Goal: Task Accomplishment & Management: Use online tool/utility

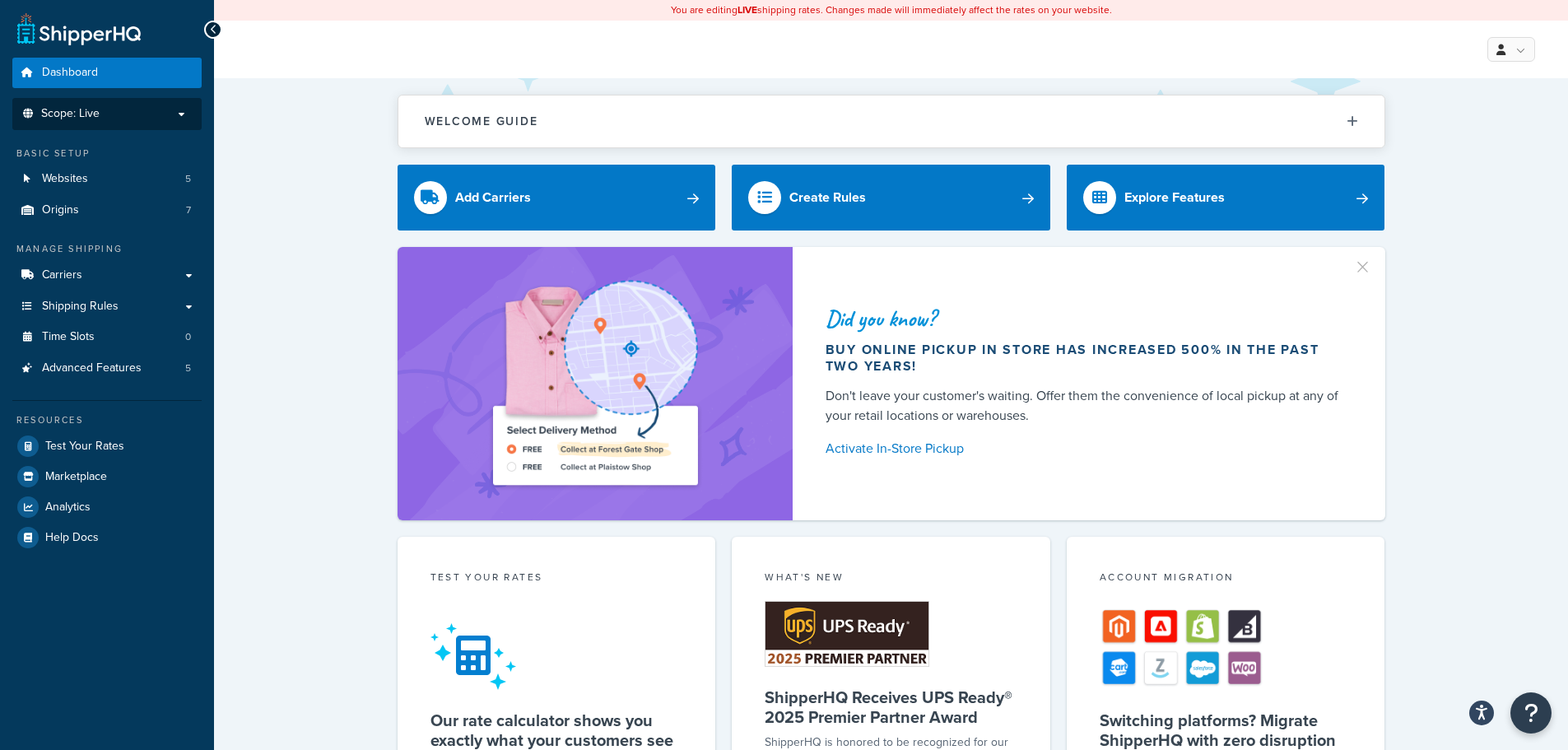
click at [126, 112] on p "Scope: Live" at bounding box center [107, 114] width 175 height 14
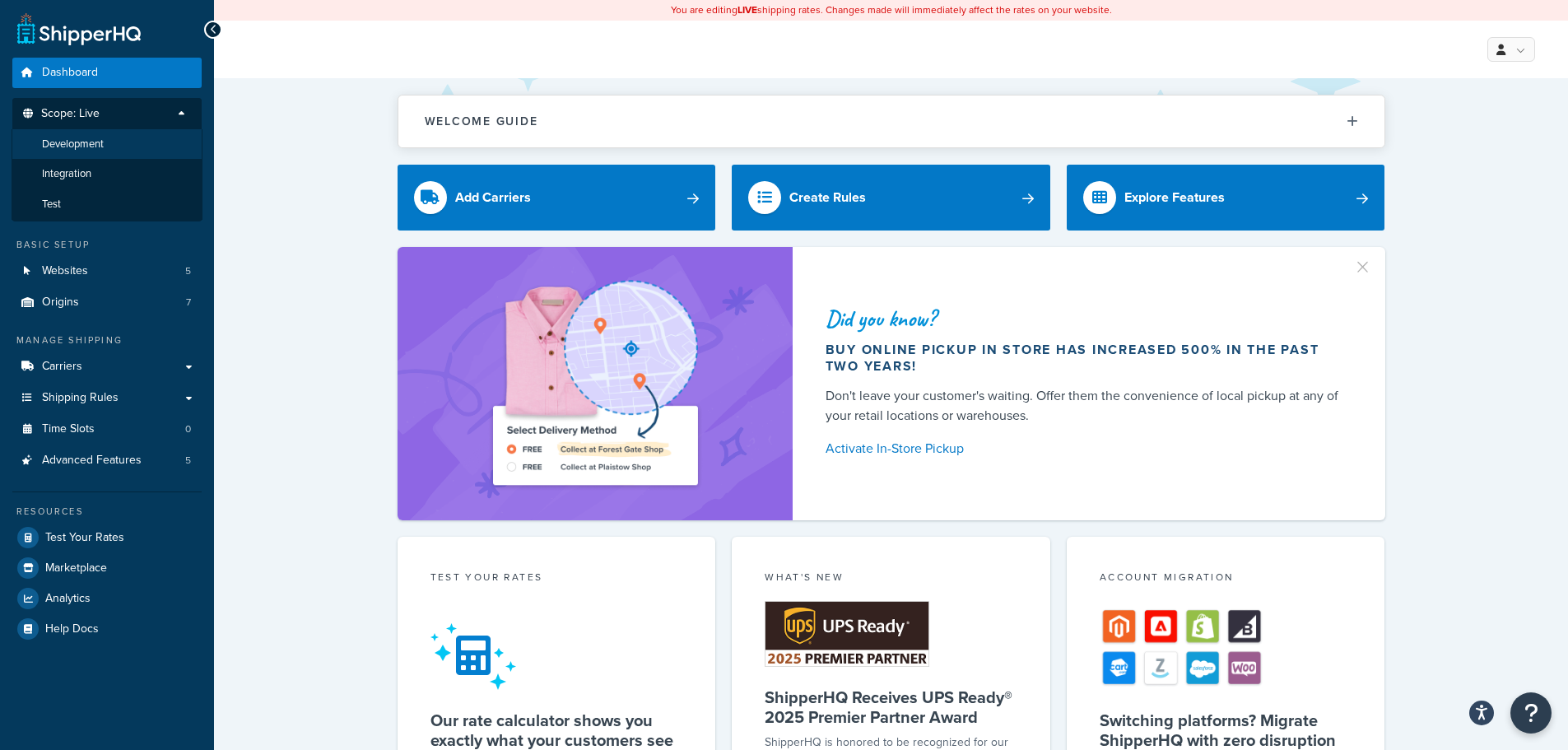
click at [92, 144] on span "Development" at bounding box center [73, 144] width 62 height 14
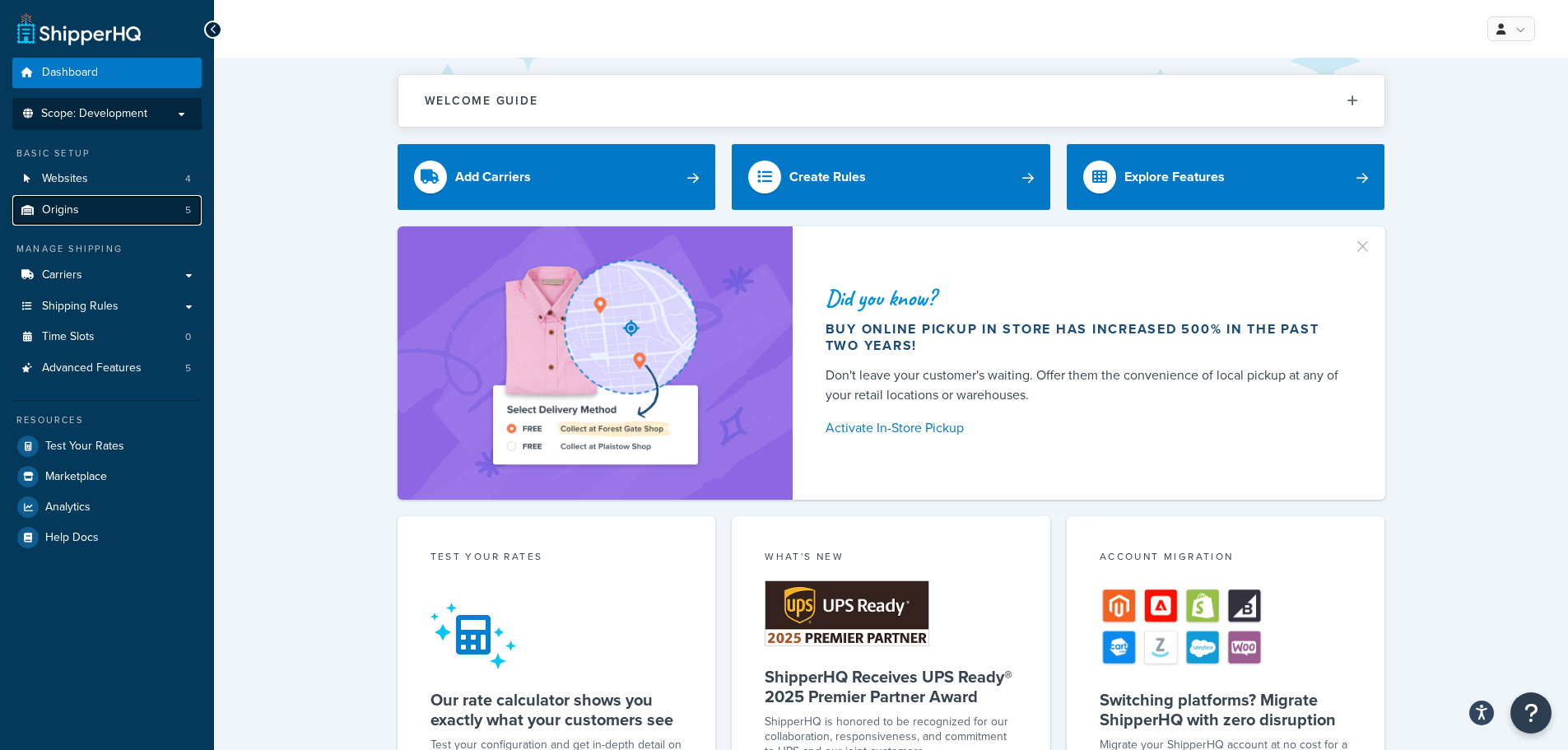
click at [135, 207] on link "Origins 5" at bounding box center [107, 210] width 189 height 30
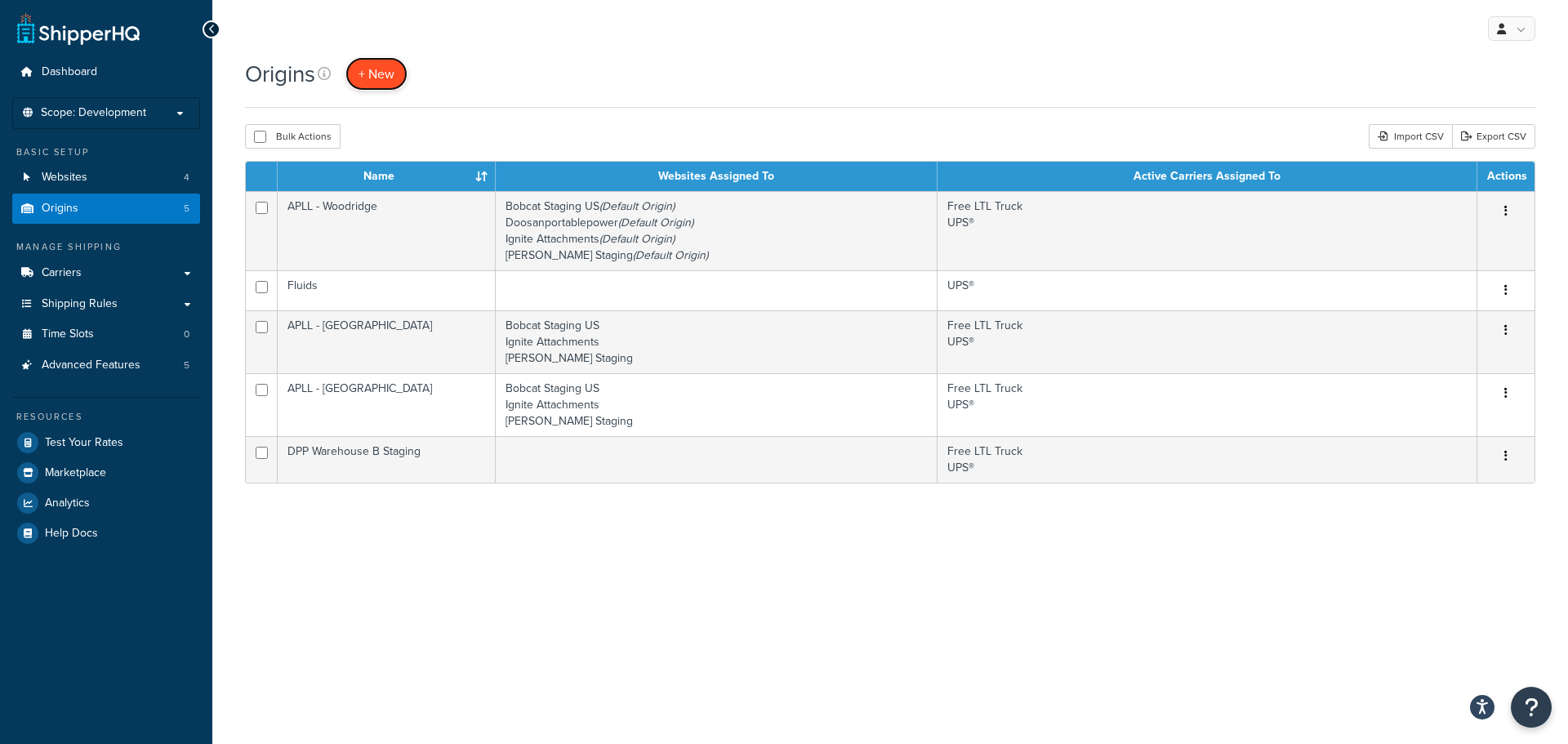
click at [382, 83] on link "+ New" at bounding box center [376, 73] width 62 height 33
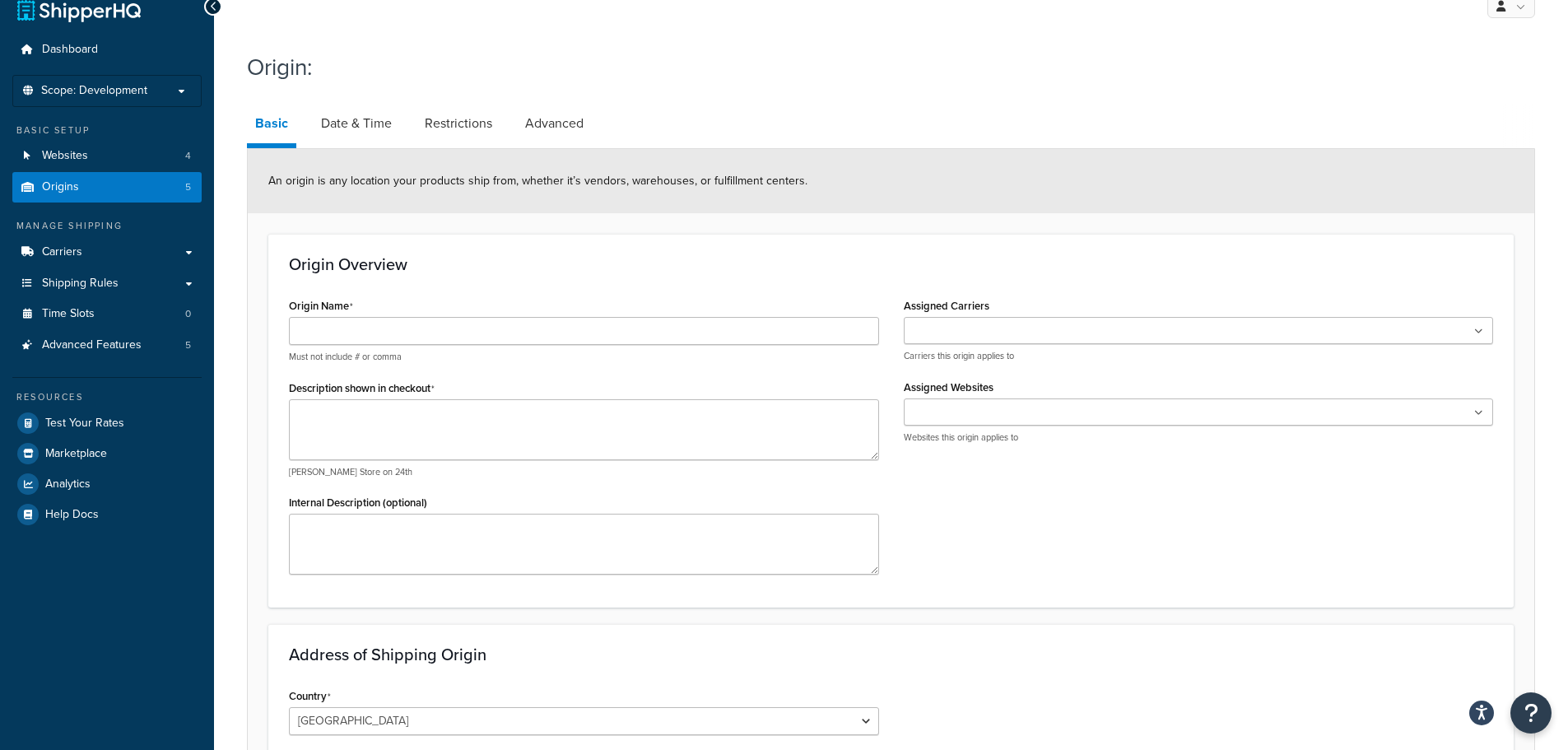
scroll to position [83, 0]
